Goal: Information Seeking & Learning: Learn about a topic

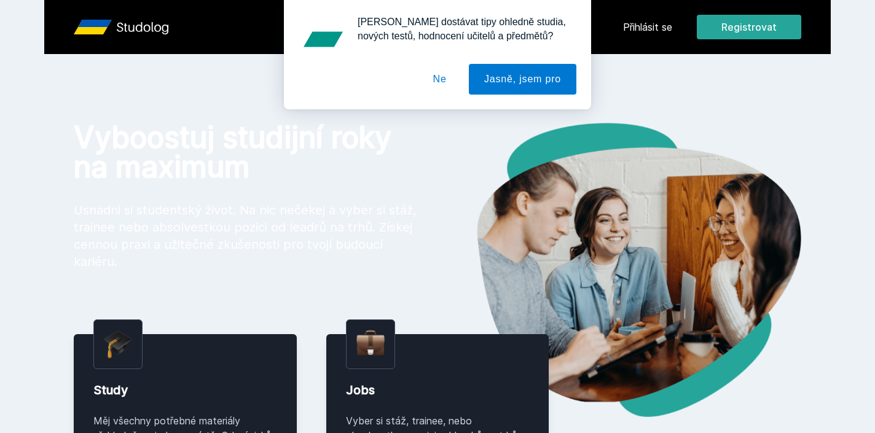
click at [441, 74] on button "Ne" at bounding box center [440, 79] width 44 height 31
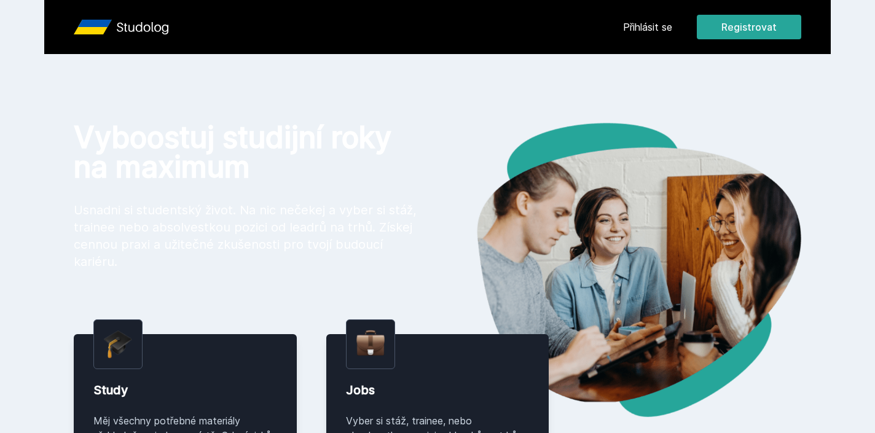
click at [631, 26] on link "Přihlásit se" at bounding box center [647, 27] width 49 height 15
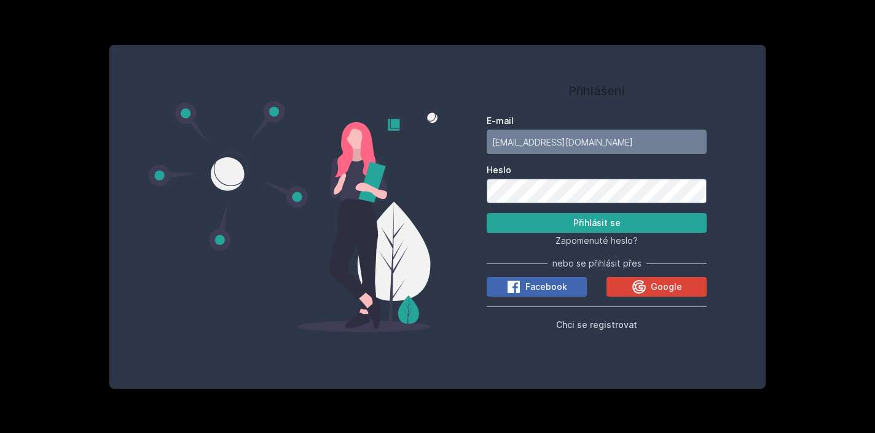
type input "[EMAIL_ADDRESS][DOMAIN_NAME]"
click at [569, 207] on form "E-mail [EMAIL_ADDRESS][DOMAIN_NAME] Heslo Přihlásit se" at bounding box center [597, 174] width 220 height 118
click at [568, 220] on button "Přihlásit se" at bounding box center [597, 223] width 220 height 20
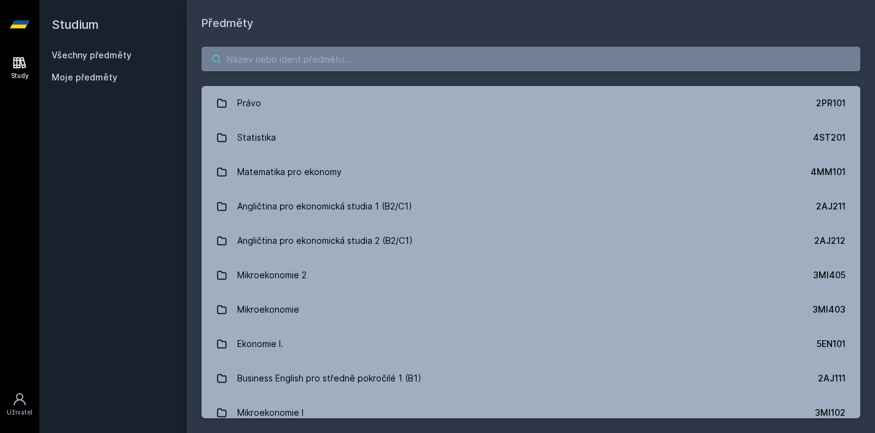
click at [342, 55] on input "search" at bounding box center [531, 59] width 659 height 25
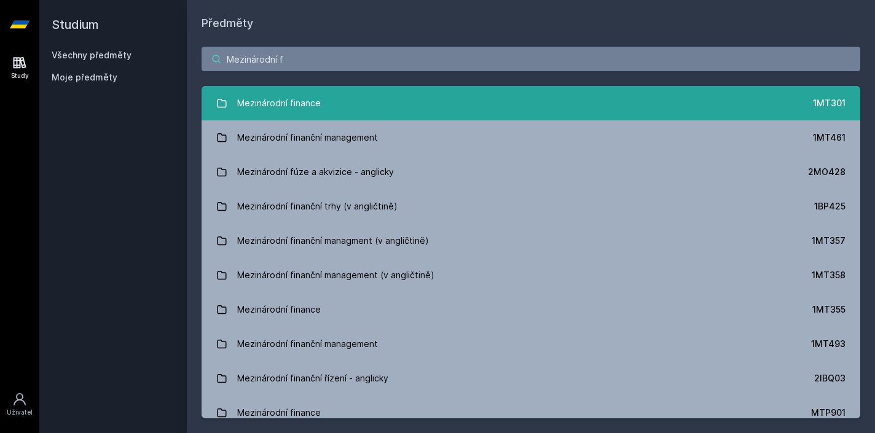
type input "Mezinárodní f"
click at [353, 108] on link "Mezinárodní finance 1MT301" at bounding box center [531, 103] width 659 height 34
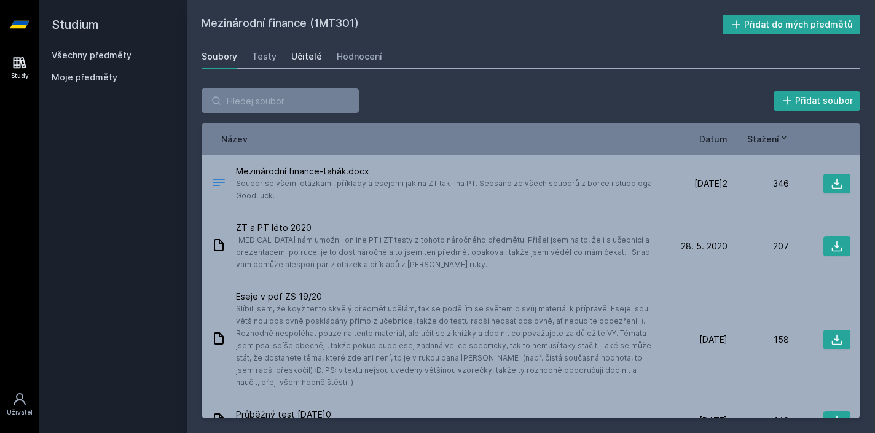
click at [302, 54] on div "Učitelé" at bounding box center [306, 56] width 31 height 12
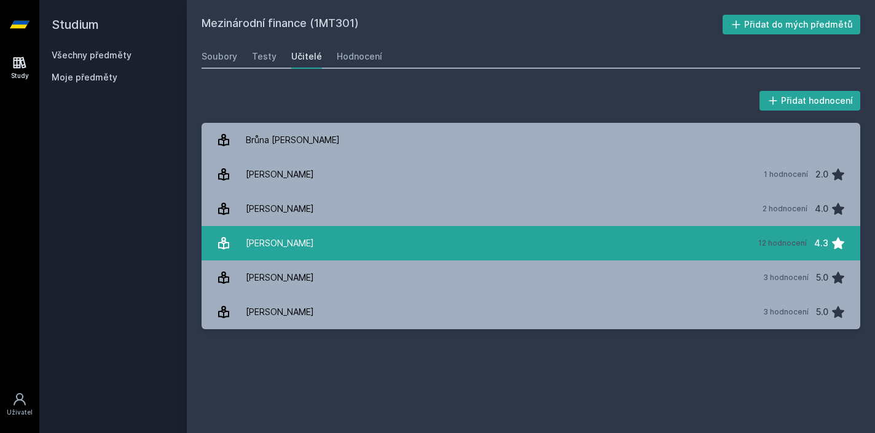
click at [400, 230] on link "[PERSON_NAME] 12 hodnocení 4.3" at bounding box center [531, 243] width 659 height 34
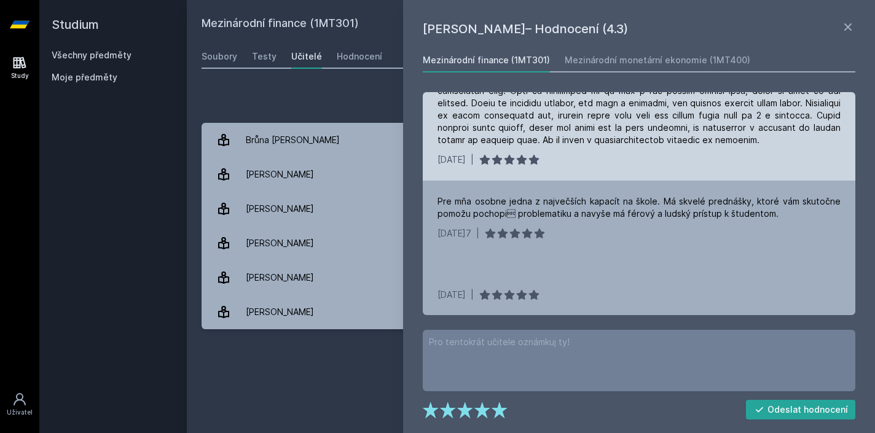
scroll to position [183, 0]
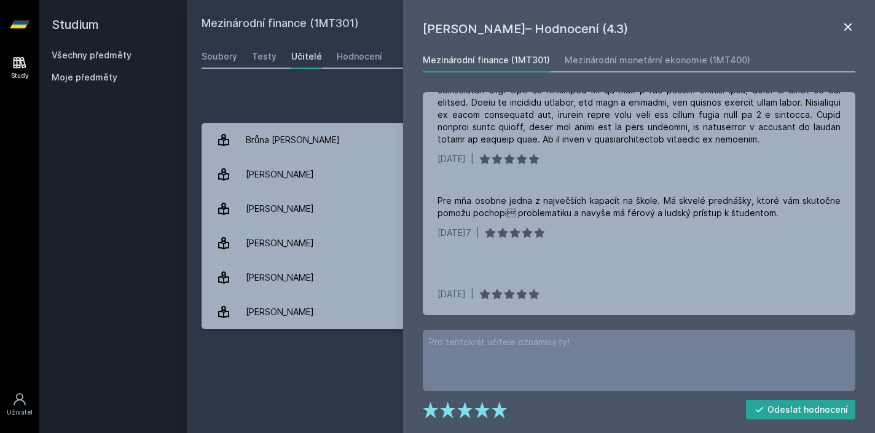
click at [850, 25] on icon at bounding box center [847, 26] width 7 height 7
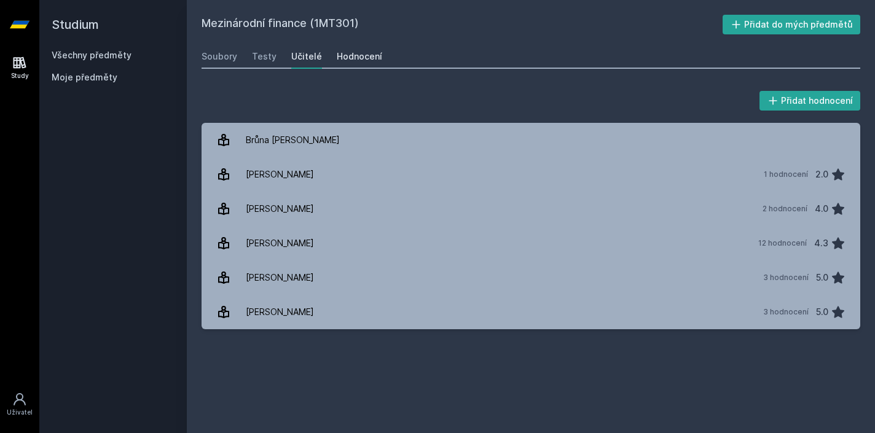
click at [360, 55] on div "Hodnocení" at bounding box center [359, 56] width 45 height 12
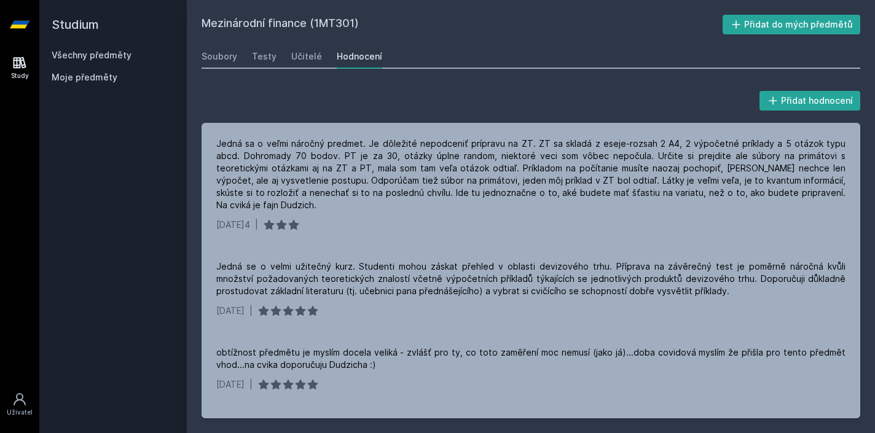
click at [20, 71] on div "Study" at bounding box center [20, 75] width 18 height 9
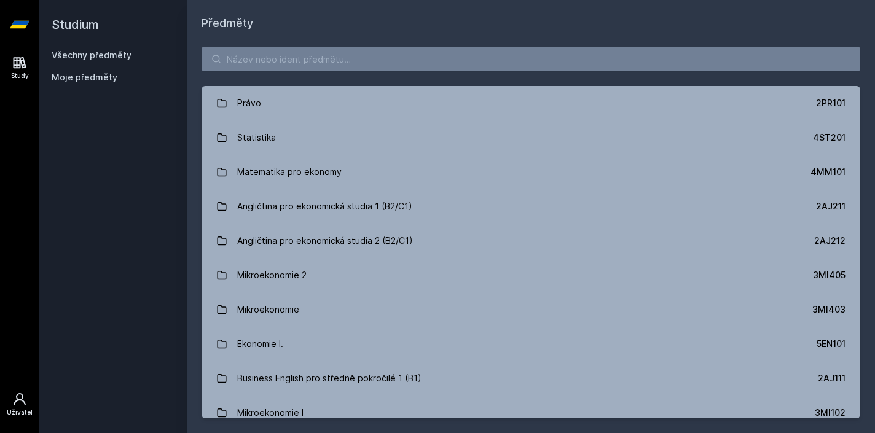
click at [27, 399] on link "Uživatel" at bounding box center [19, 404] width 34 height 37
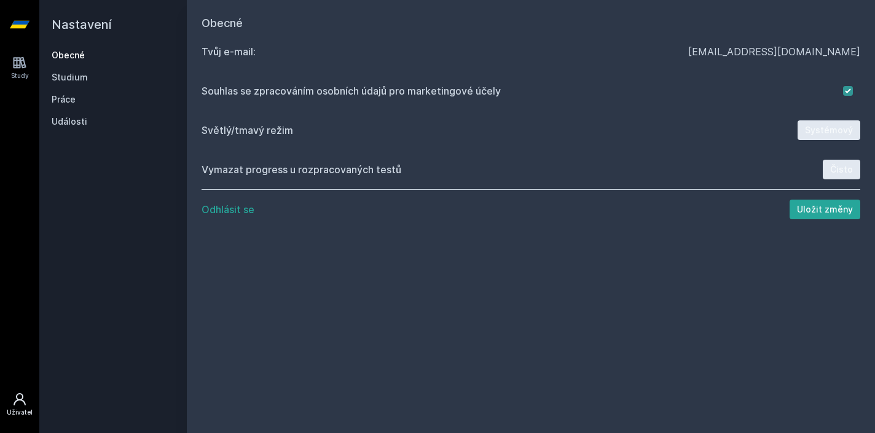
click at [249, 210] on button "Odhlásit se" at bounding box center [228, 209] width 53 height 15
